Goal: Task Accomplishment & Management: Complete application form

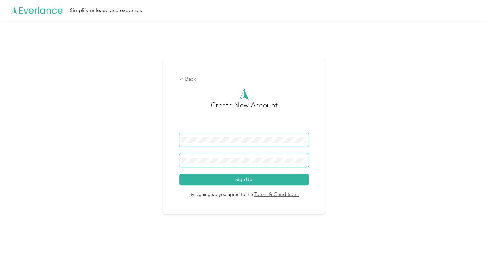
click at [179, 174] on button "Sign Up" at bounding box center [243, 179] width 129 height 11
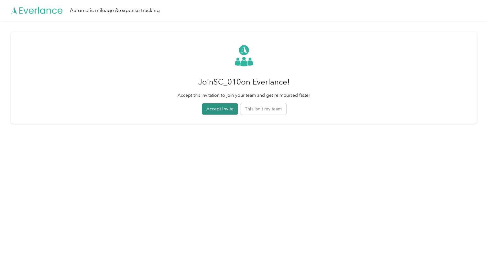
click at [226, 113] on button "Accept invite" at bounding box center [220, 108] width 36 height 11
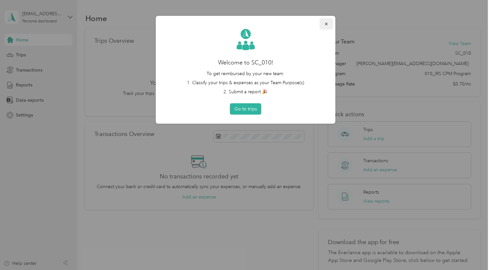
click at [325, 26] on icon "button" at bounding box center [326, 24] width 5 height 5
